Goal: Check status: Check status

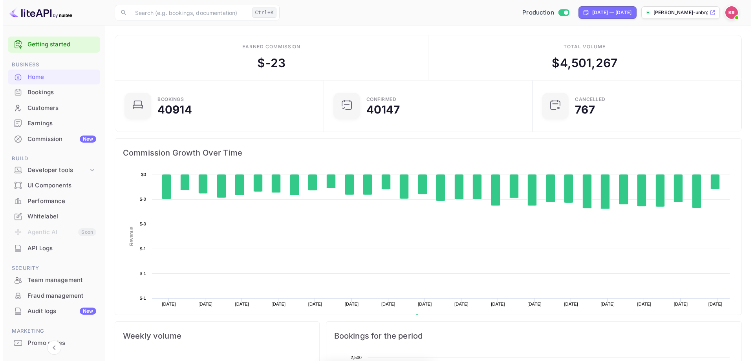
scroll to position [122, 198]
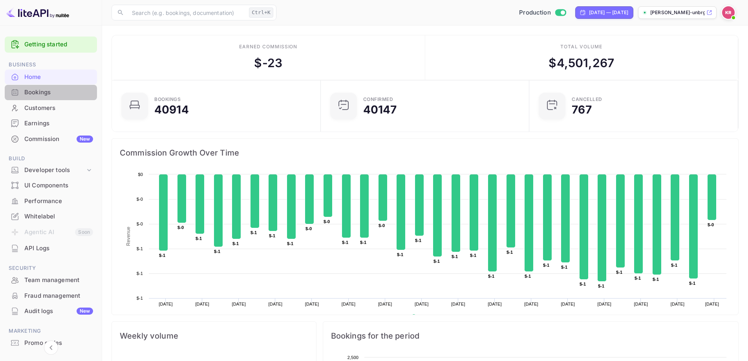
click at [56, 93] on div "Bookings" at bounding box center [58, 92] width 69 height 9
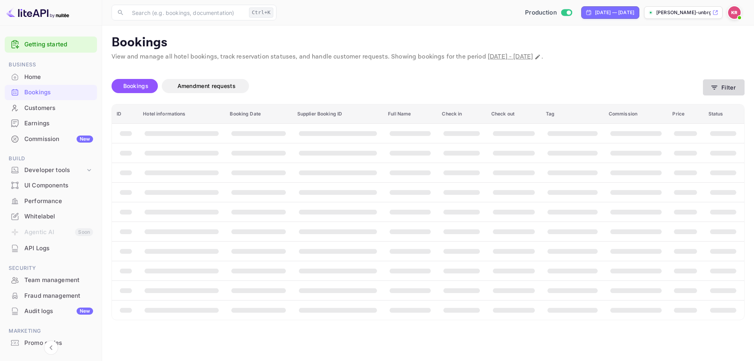
click at [723, 86] on button "Filter" at bounding box center [724, 87] width 42 height 16
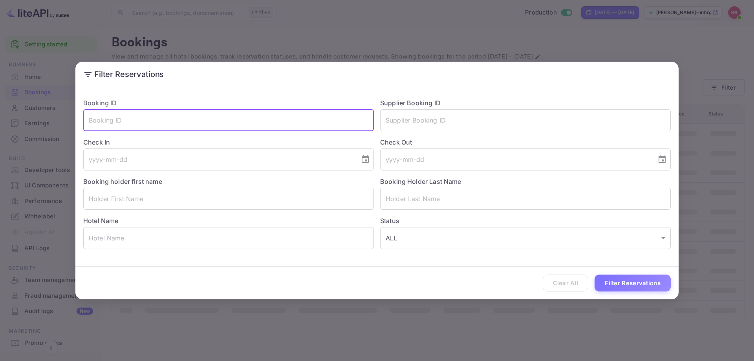
paste input "1D8qPucZc"
click at [623, 285] on button "Filter Reservations" at bounding box center [633, 282] width 76 height 17
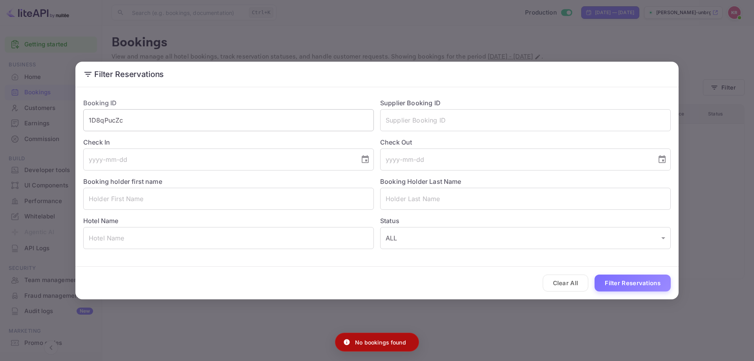
click at [162, 130] on input "1D8qPucZc" at bounding box center [228, 120] width 291 height 22
click at [91, 119] on input "1D8qPucZc" at bounding box center [228, 120] width 291 height 22
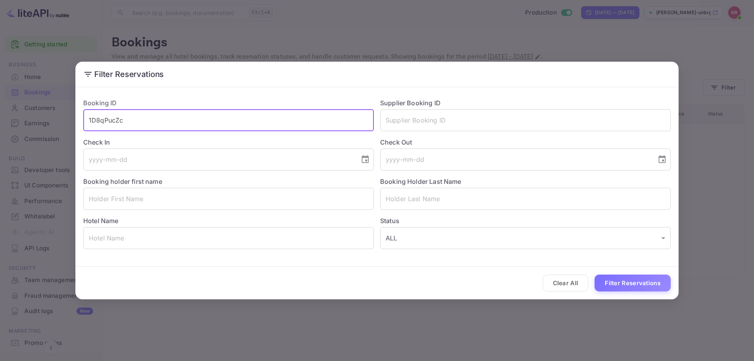
click at [129, 121] on input "1D8qPucZc" at bounding box center [228, 120] width 291 height 22
type input "1D8qPucZc"
click at [635, 284] on button "Filter Reservations" at bounding box center [633, 282] width 76 height 17
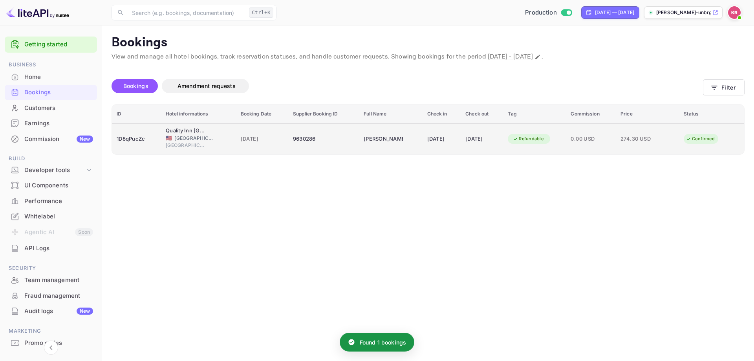
click at [543, 146] on td "Refundable" at bounding box center [534, 138] width 63 height 31
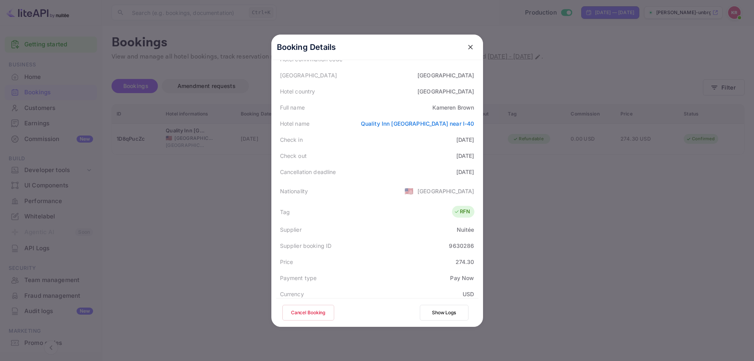
scroll to position [112, 0]
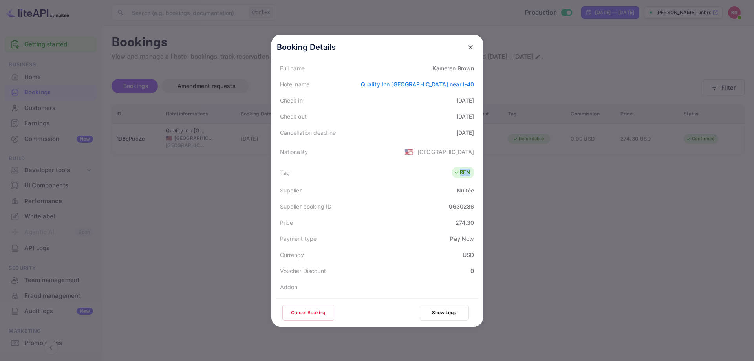
drag, startPoint x: 466, startPoint y: 172, endPoint x: 446, endPoint y: 172, distance: 20.0
click at [446, 172] on div "Tag RFN" at bounding box center [377, 173] width 202 height 20
copy div "RFN"
click at [559, 165] on div at bounding box center [377, 180] width 754 height 361
